Goal: Task Accomplishment & Management: Manage account settings

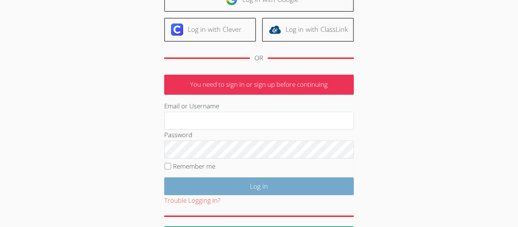
scroll to position [101, 0]
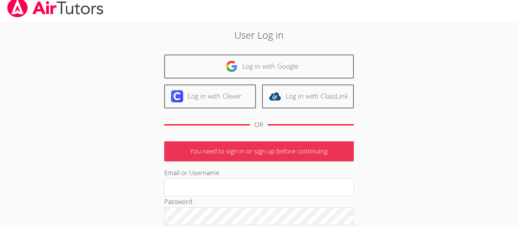
scroll to position [4, 0]
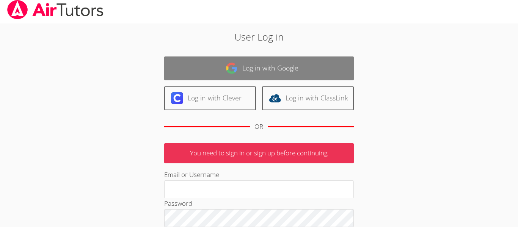
click at [232, 67] on img at bounding box center [231, 68] width 12 height 12
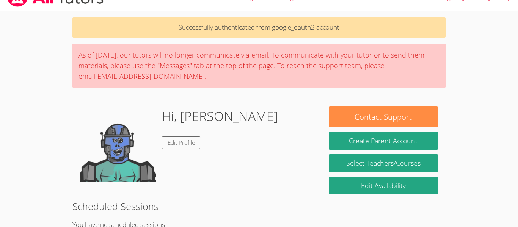
scroll to position [17, 0]
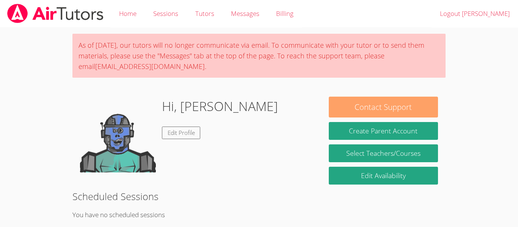
click at [402, 104] on button "Contact Support" at bounding box center [382, 107] width 109 height 21
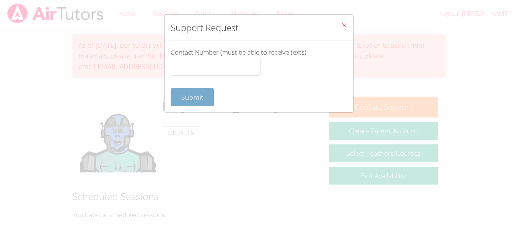
click at [200, 101] on span "Submit" at bounding box center [192, 96] width 22 height 9
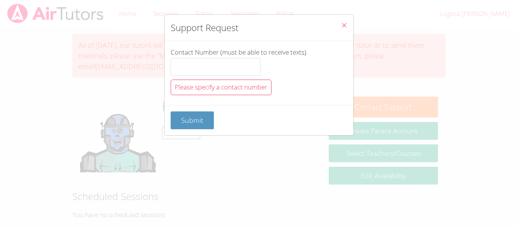
click at [343, 26] on icon "Close" at bounding box center [344, 25] width 6 height 6
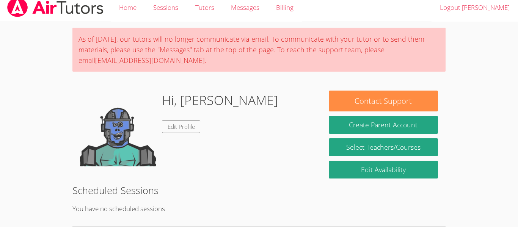
scroll to position [1, 0]
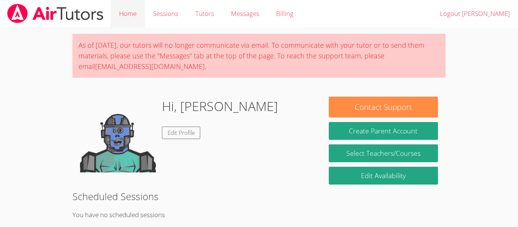
click at [114, 15] on link "Home" at bounding box center [128, 14] width 34 height 28
click at [196, 9] on link "Tutors" at bounding box center [204, 14] width 36 height 28
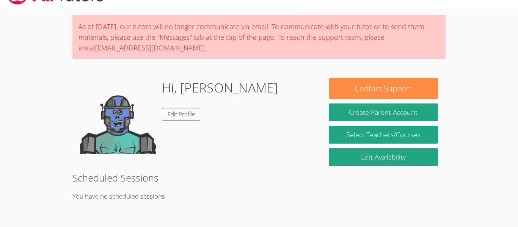
scroll to position [17, 0]
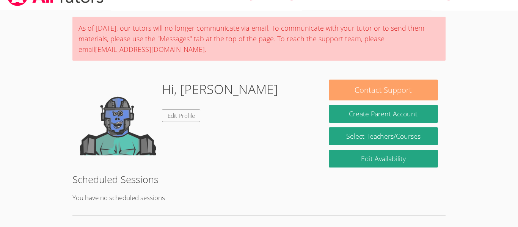
click at [418, 89] on button "Contact Support" at bounding box center [382, 90] width 109 height 21
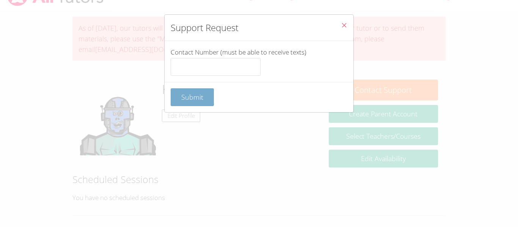
click at [184, 99] on span "Submit" at bounding box center [192, 96] width 22 height 9
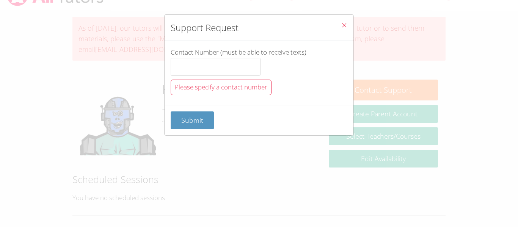
click at [352, 21] on button "Close" at bounding box center [344, 26] width 19 height 23
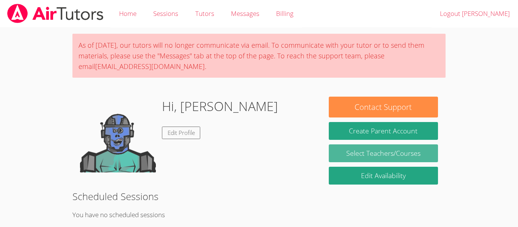
scroll to position [133, 0]
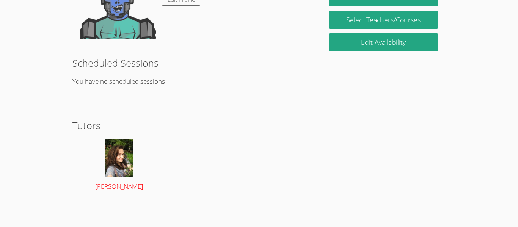
click at [125, 154] on img at bounding box center [119, 158] width 28 height 38
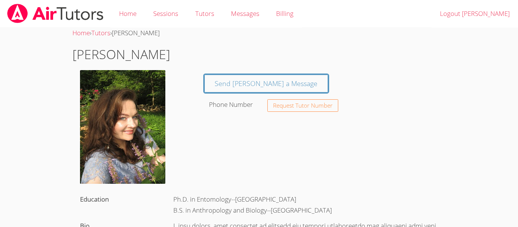
click at [52, 25] on link at bounding box center [55, 13] width 111 height 27
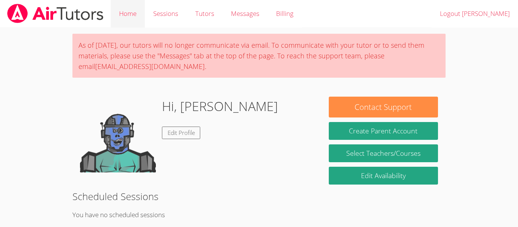
click at [144, 14] on link "Home" at bounding box center [128, 14] width 34 height 28
click at [179, 15] on link "Sessions" at bounding box center [166, 14] width 42 height 28
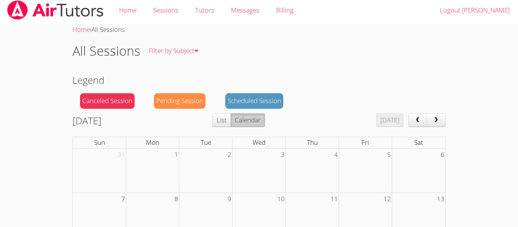
scroll to position [5, 0]
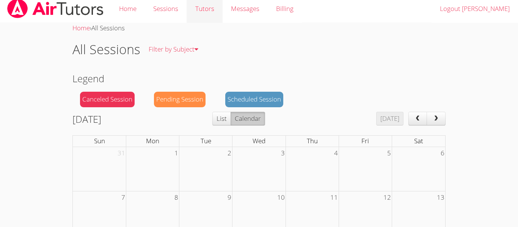
click at [207, 10] on link "Tutors" at bounding box center [204, 9] width 36 height 28
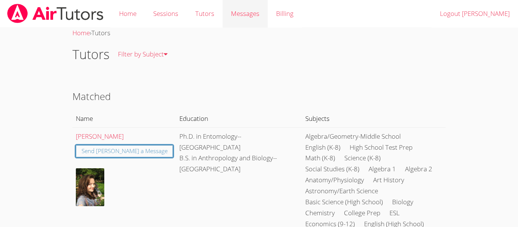
click at [242, 20] on link "Messages" at bounding box center [244, 14] width 45 height 28
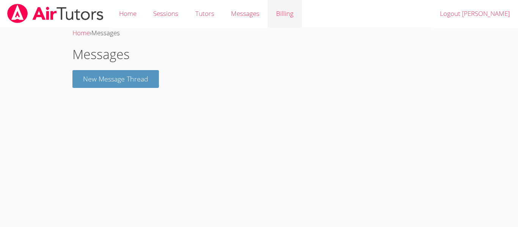
click at [271, 3] on link "Billing" at bounding box center [284, 14] width 34 height 28
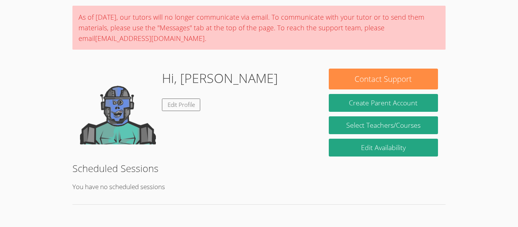
scroll to position [29, 0]
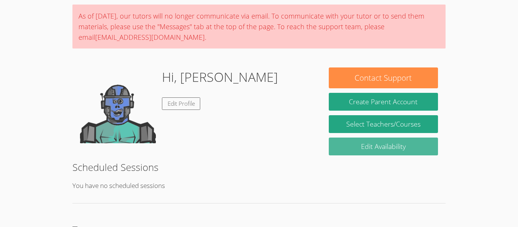
click at [342, 144] on link "Edit Availability" at bounding box center [382, 147] width 109 height 18
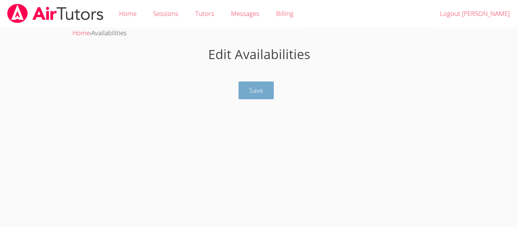
click at [265, 98] on button "Save" at bounding box center [255, 90] width 35 height 18
